Goal: Check status: Check status

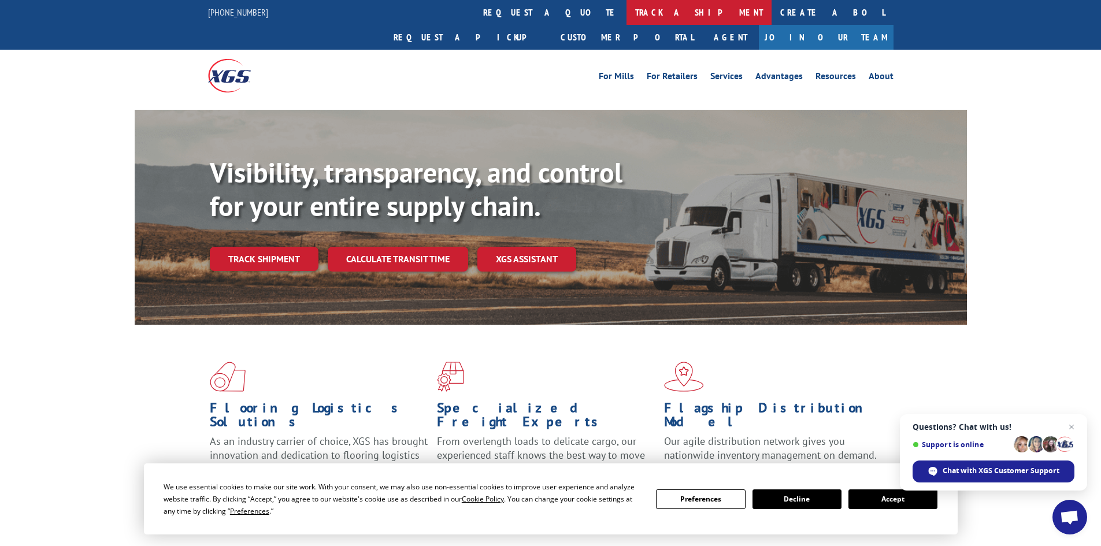
click at [626, 11] on link "track a shipment" at bounding box center [698, 12] width 145 height 25
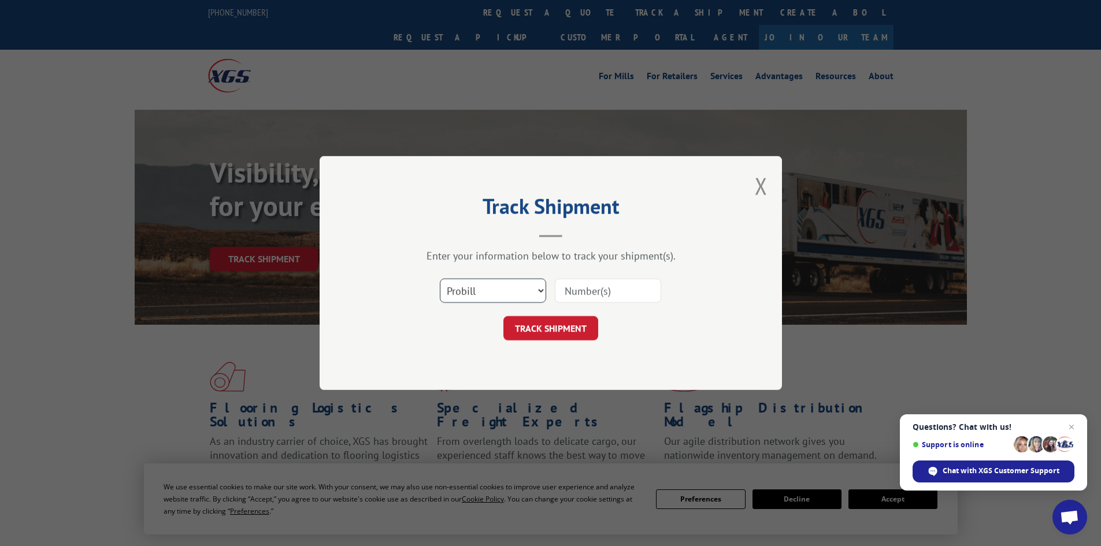
click at [535, 301] on select "Select category... Probill BOL PO" at bounding box center [493, 291] width 106 height 24
paste input "8600005706"
type input "8600005706"
click at [577, 336] on button "TRACK SHIPMENT" at bounding box center [550, 328] width 95 height 24
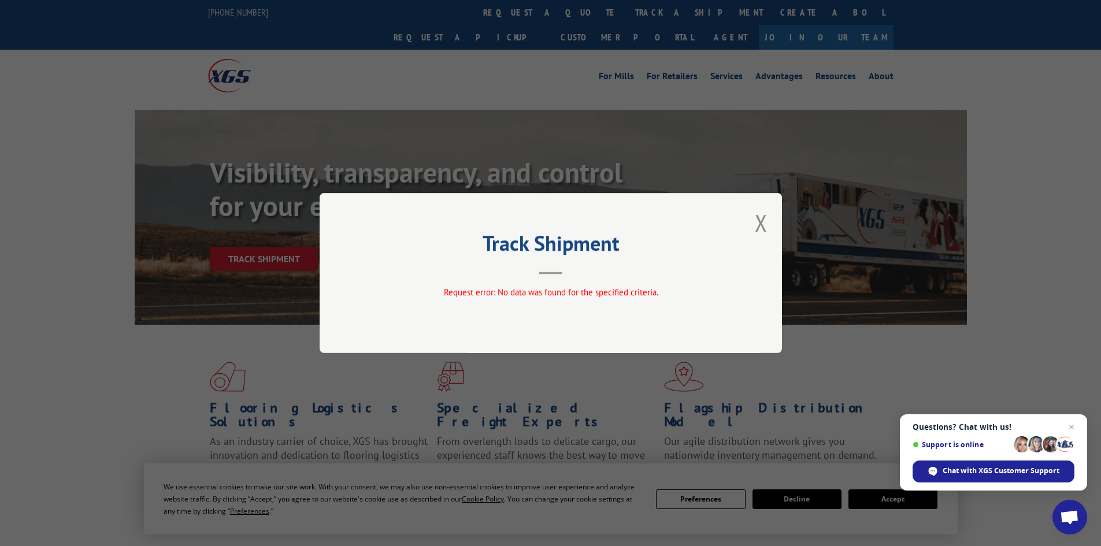
click at [772, 220] on div "Track Shipment Request error: No data was found for the specified criteria." at bounding box center [551, 273] width 462 height 160
click at [769, 221] on div "Track Shipment Request error: No data was found for the specified criteria." at bounding box center [551, 273] width 462 height 160
click at [751, 229] on div "Track Shipment Request error: No data was found for the specified criteria." at bounding box center [551, 273] width 462 height 160
click at [771, 219] on div "Track Shipment Request error: No data was found for the specified criteria." at bounding box center [551, 273] width 462 height 160
click at [769, 220] on div "Track Shipment Request error: No data was found for the specified criteria." at bounding box center [551, 273] width 462 height 160
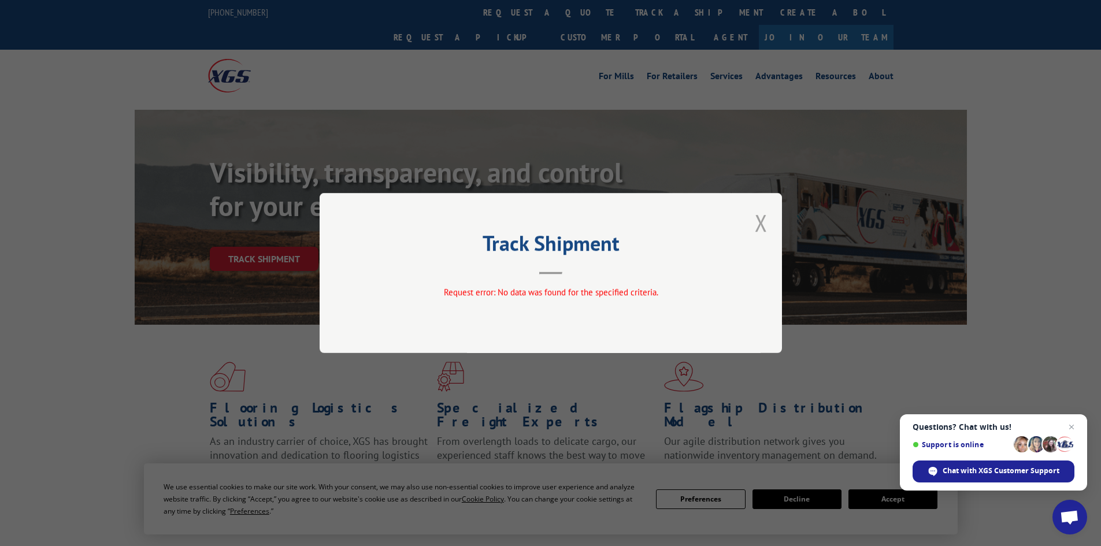
click at [762, 223] on button "Close modal" at bounding box center [761, 222] width 13 height 31
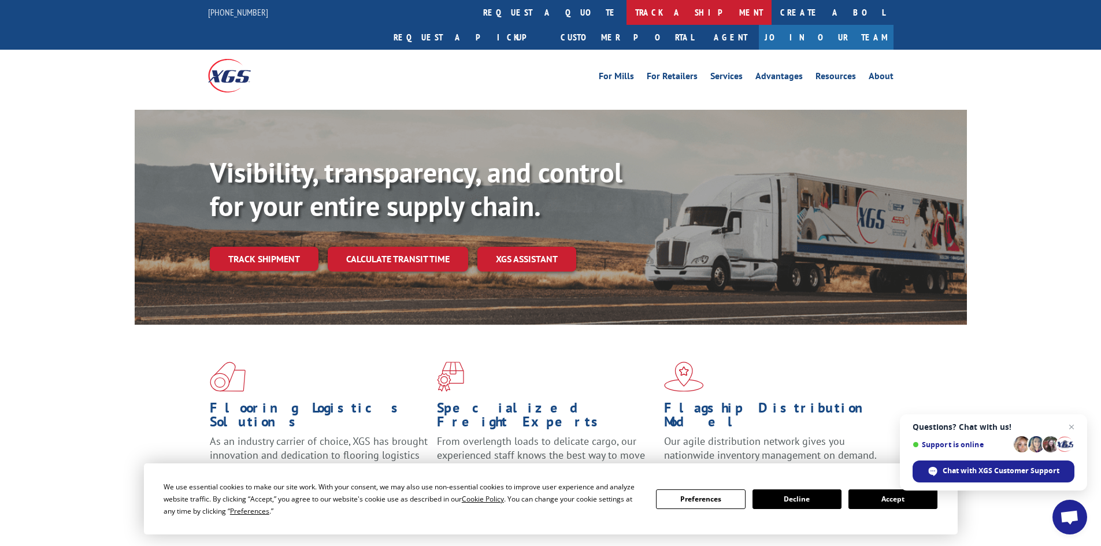
click at [626, 6] on link "track a shipment" at bounding box center [698, 12] width 145 height 25
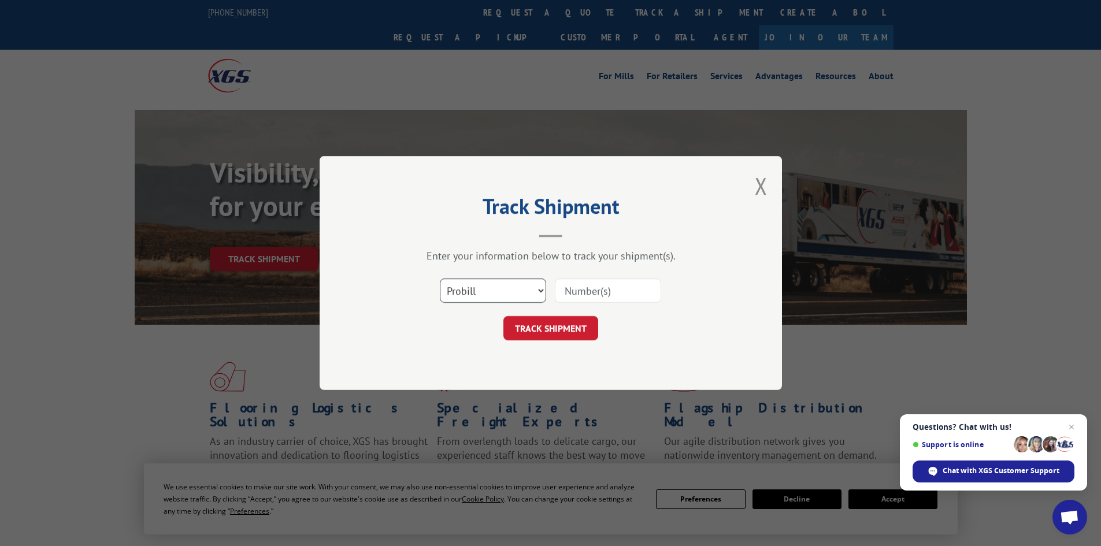
click at [511, 290] on select "Select category... Probill BOL PO" at bounding box center [493, 291] width 106 height 24
select select "bol"
click at [440, 279] on select "Select category... Probill BOL PO" at bounding box center [493, 291] width 106 height 24
paste input "03015132124635297"
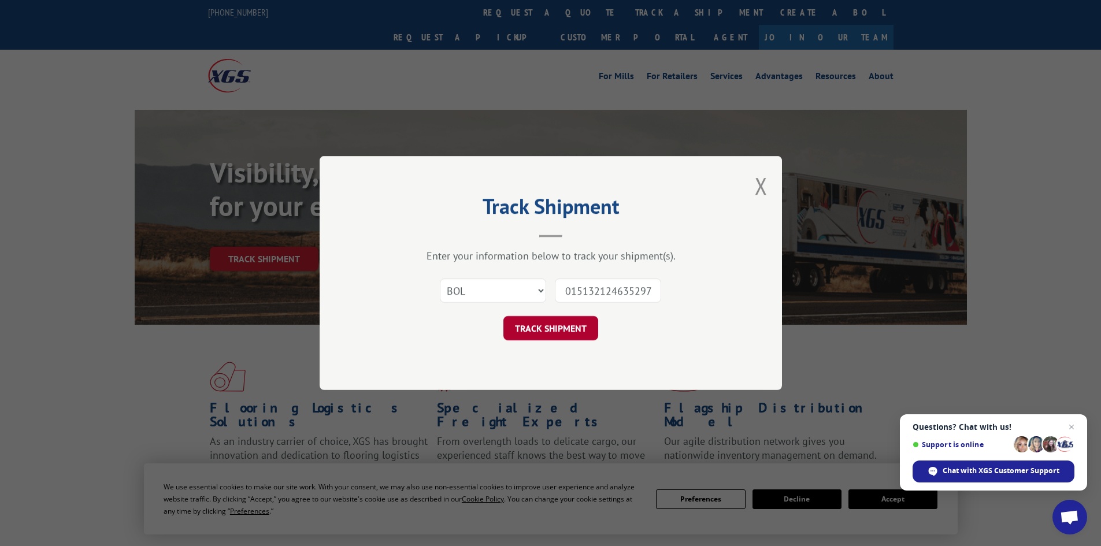
type input "03015132124635297"
click at [539, 332] on button "TRACK SHIPMENT" at bounding box center [550, 328] width 95 height 24
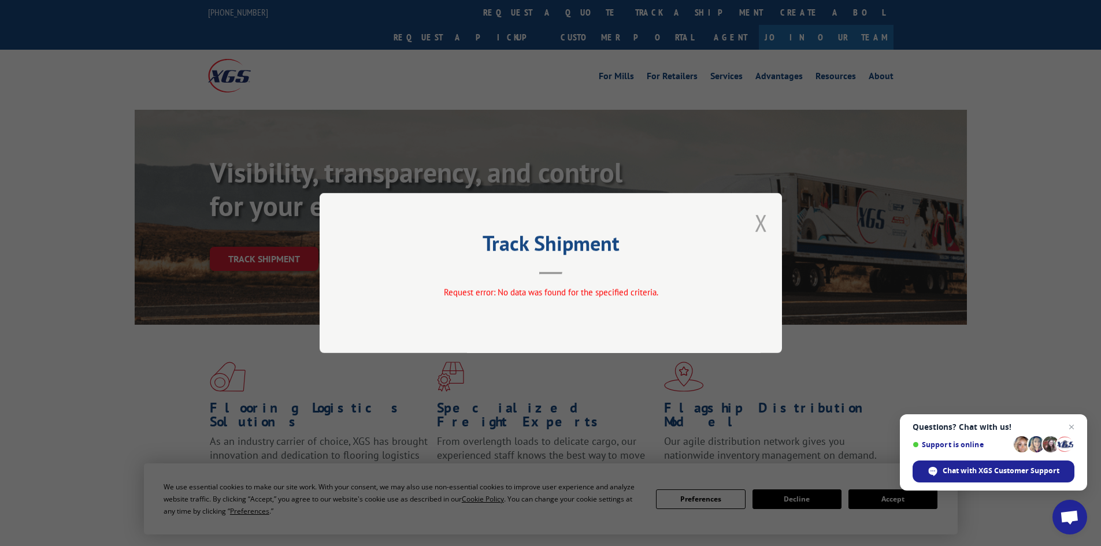
click at [761, 221] on button "Close modal" at bounding box center [761, 222] width 13 height 31
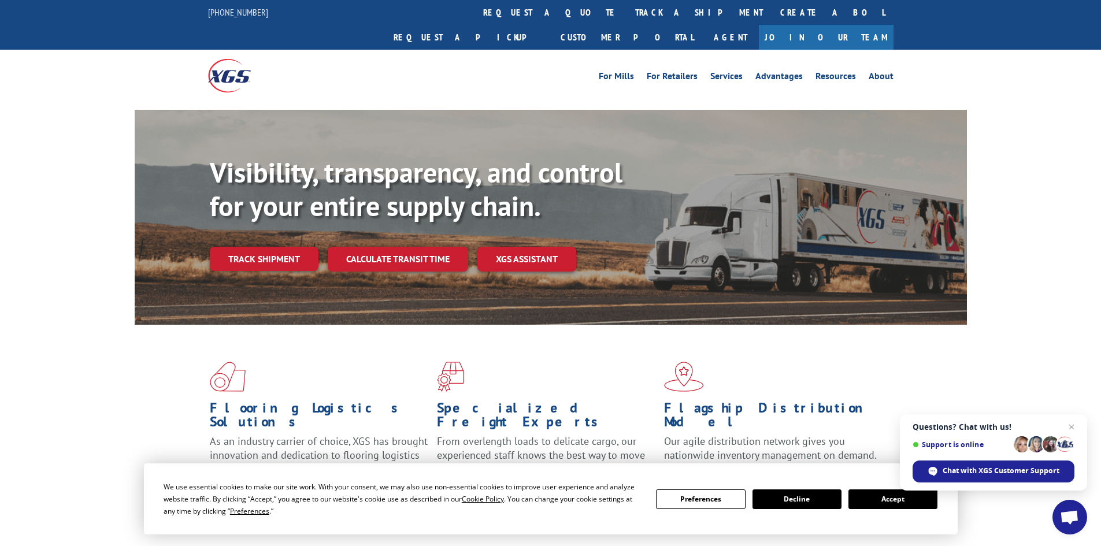
click at [871, 325] on div "Flooring Logistics Solutions As an industry carrier of choice, XGS has brought …" at bounding box center [551, 431] width 832 height 212
click at [1070, 428] on span "Close chat" at bounding box center [1072, 427] width 14 height 14
